Goal: Find specific page/section: Find specific page/section

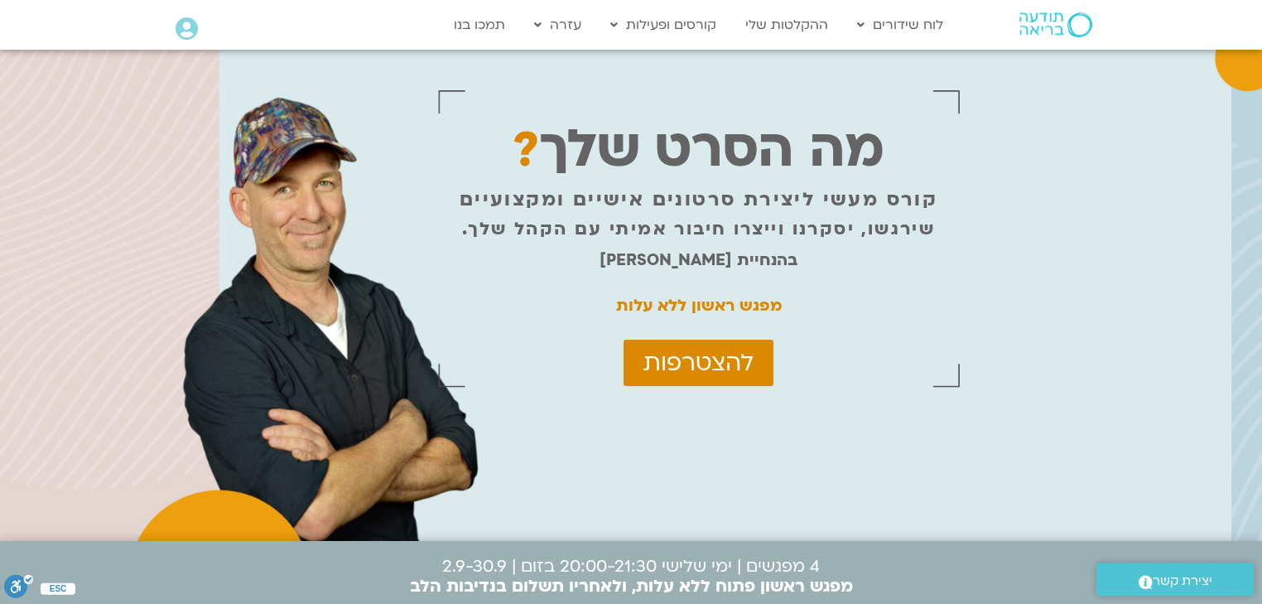
click at [189, 34] on icon at bounding box center [187, 28] width 22 height 23
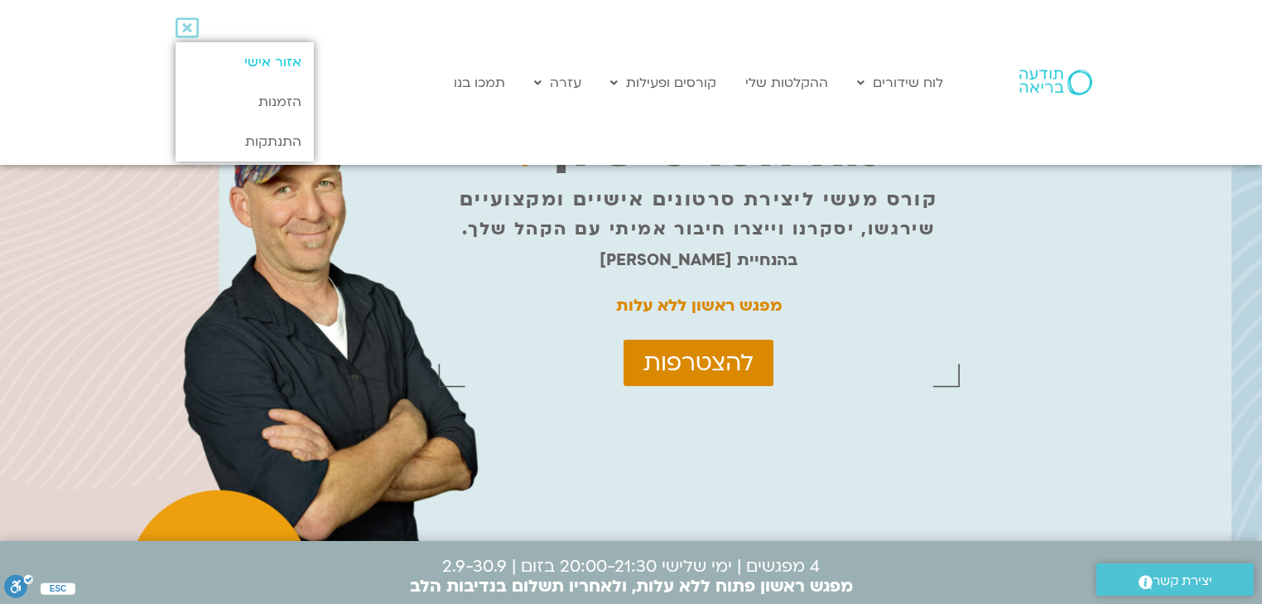
click at [287, 55] on link "אזור אישי" at bounding box center [245, 62] width 138 height 40
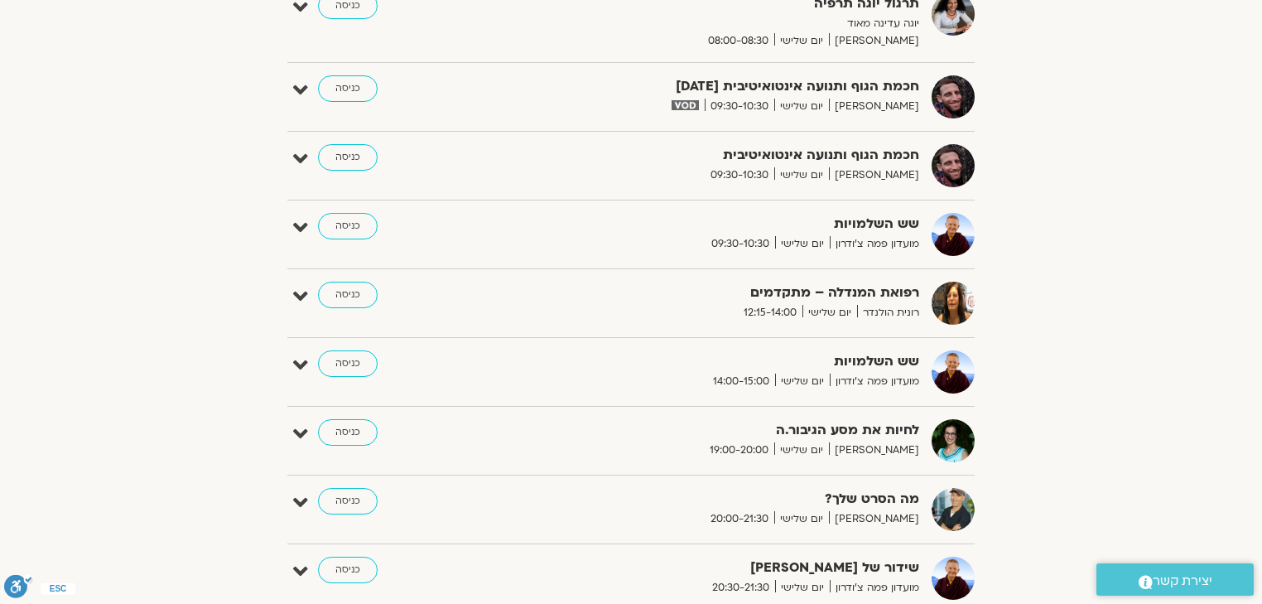
scroll to position [861, 0]
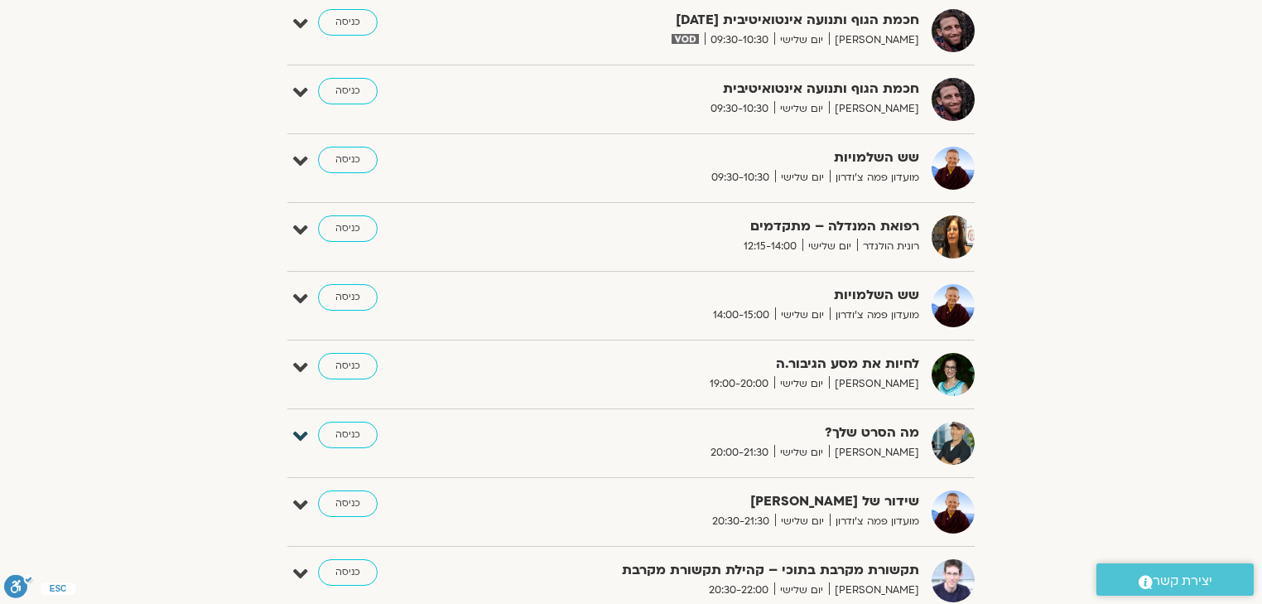
click at [298, 432] on icon at bounding box center [300, 436] width 15 height 23
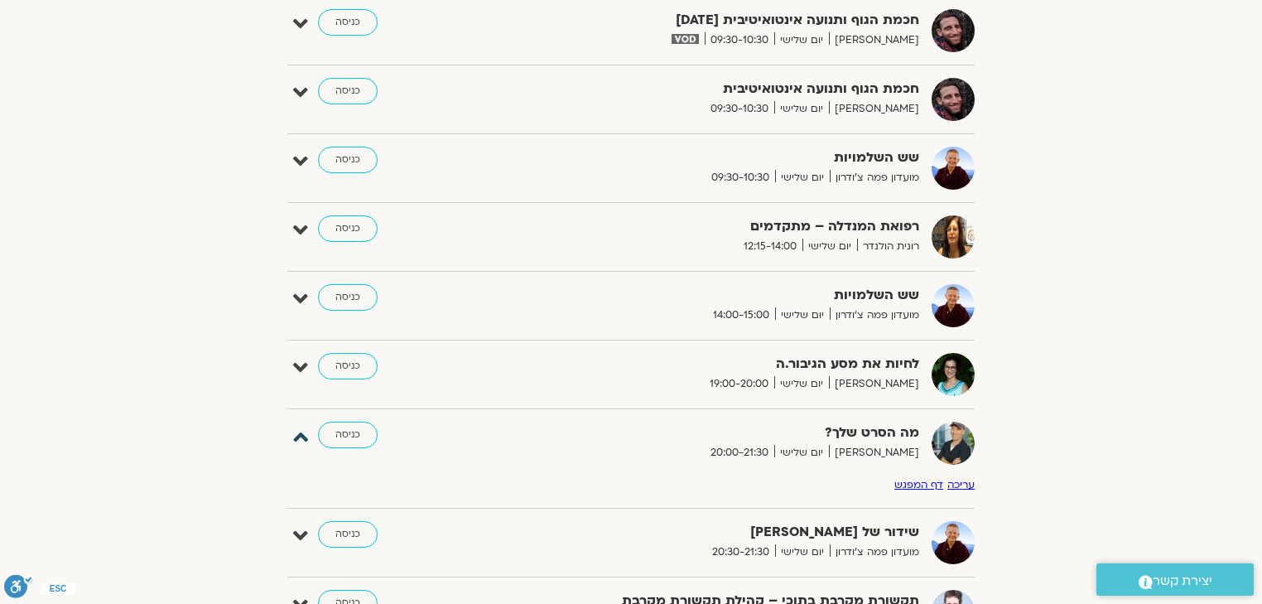
click at [298, 432] on icon at bounding box center [300, 436] width 15 height 23
